Goal: Find contact information

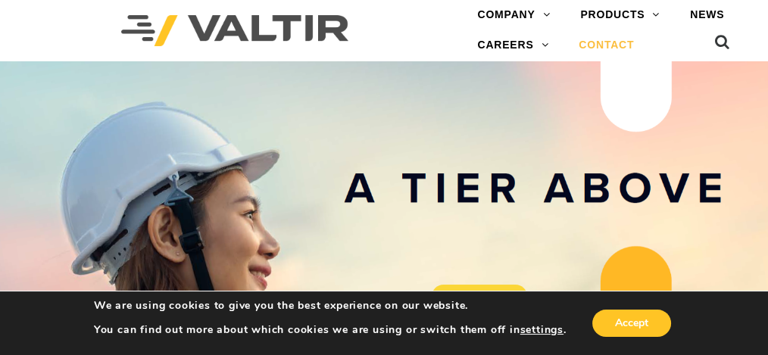
click at [607, 46] on link "CONTACT" at bounding box center [607, 45] width 86 height 30
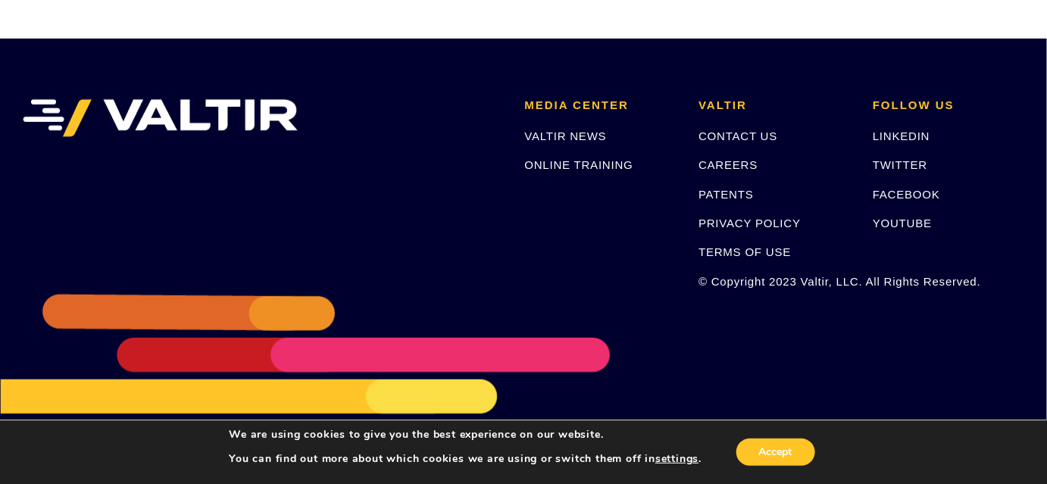
scroll to position [2161, 0]
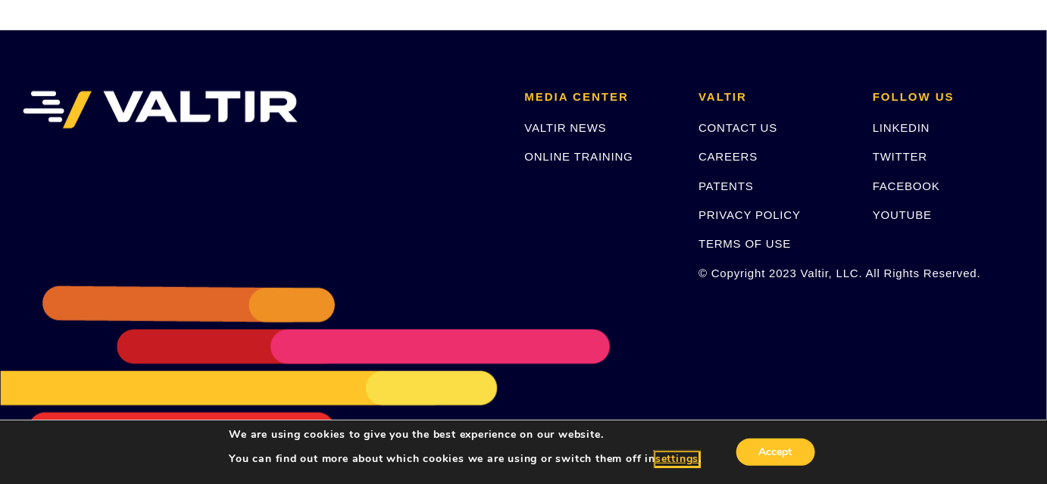
click at [670, 354] on button "settings" at bounding box center [676, 459] width 43 height 14
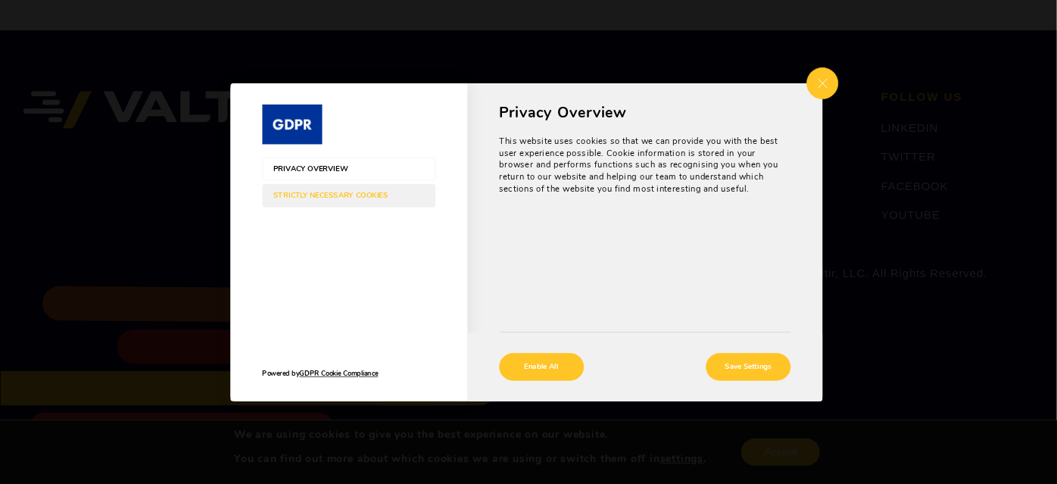
click at [275, 166] on span "Privacy Overview" at bounding box center [339, 168] width 130 height 8
click at [276, 167] on span "Privacy Overview" at bounding box center [339, 168] width 130 height 8
click at [767, 81] on span "Close GDPR Cookie Settings" at bounding box center [823, 83] width 32 height 32
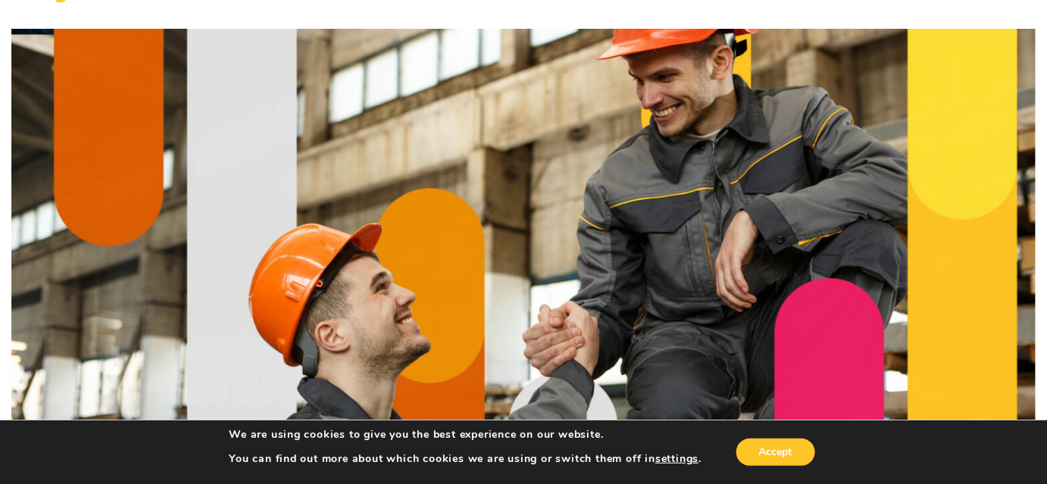
scroll to position [0, 0]
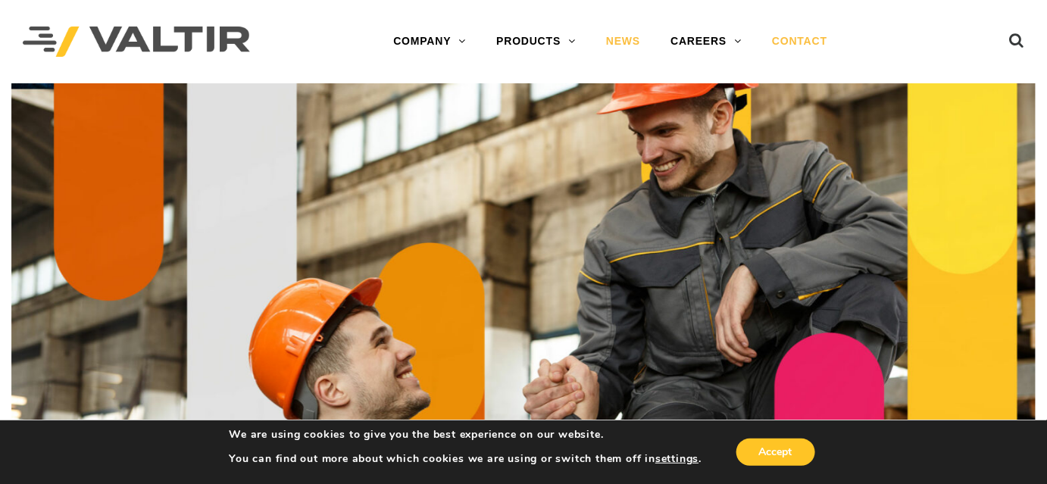
click at [630, 41] on link "NEWS" at bounding box center [623, 42] width 64 height 30
